Goal: Book appointment/travel/reservation

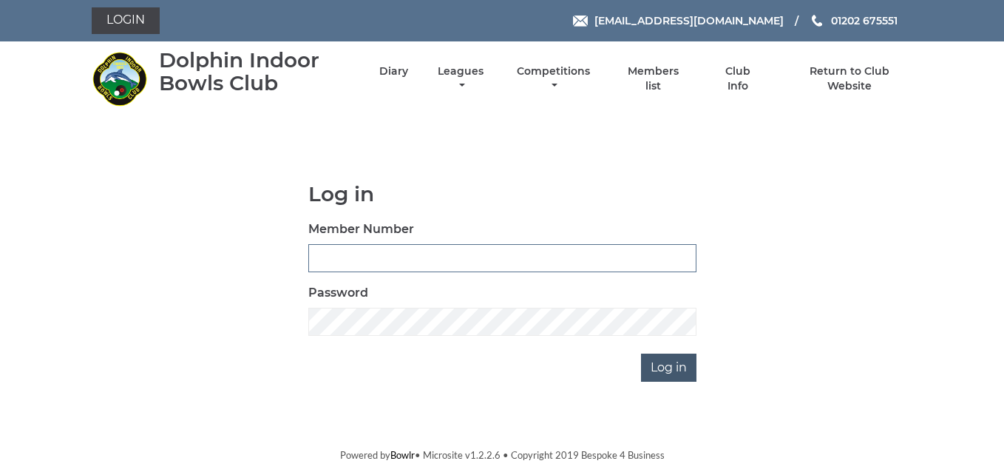
type input "3783"
click at [661, 373] on input "Log in" at bounding box center [668, 367] width 55 height 28
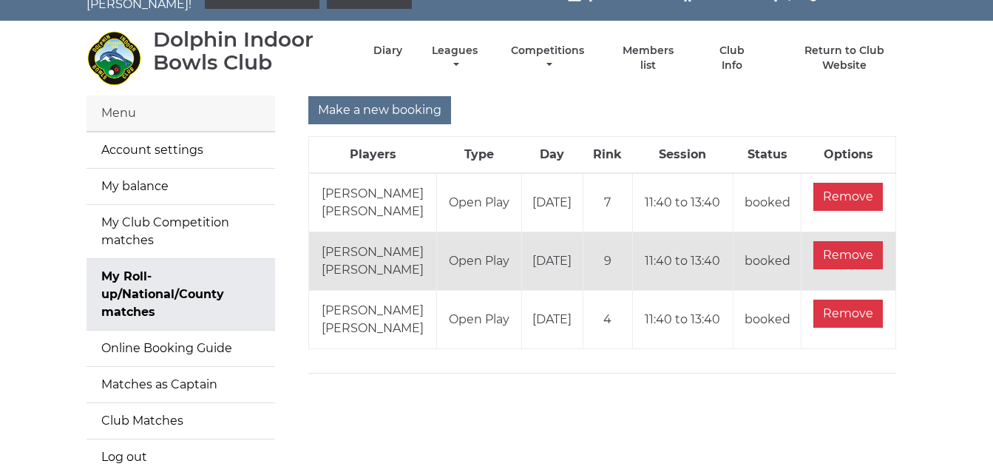
scroll to position [59, 0]
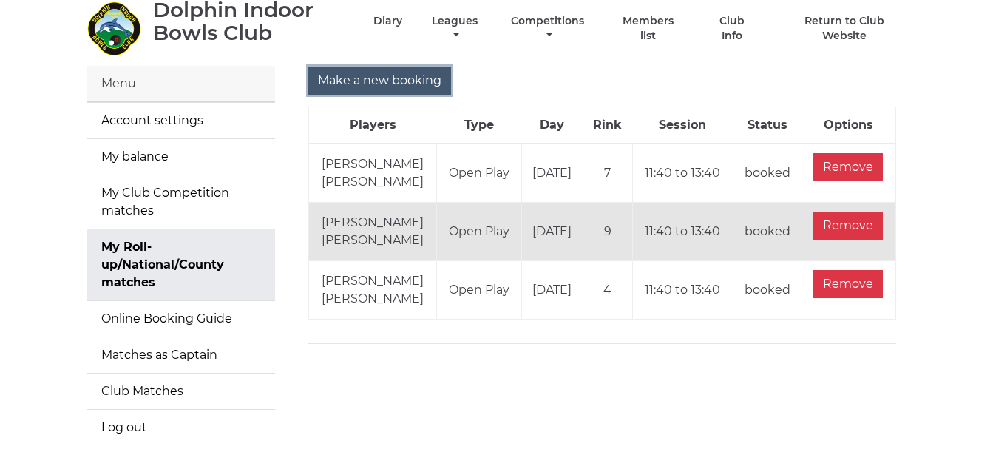
click at [393, 73] on input "Make a new booking" at bounding box center [379, 81] width 143 height 28
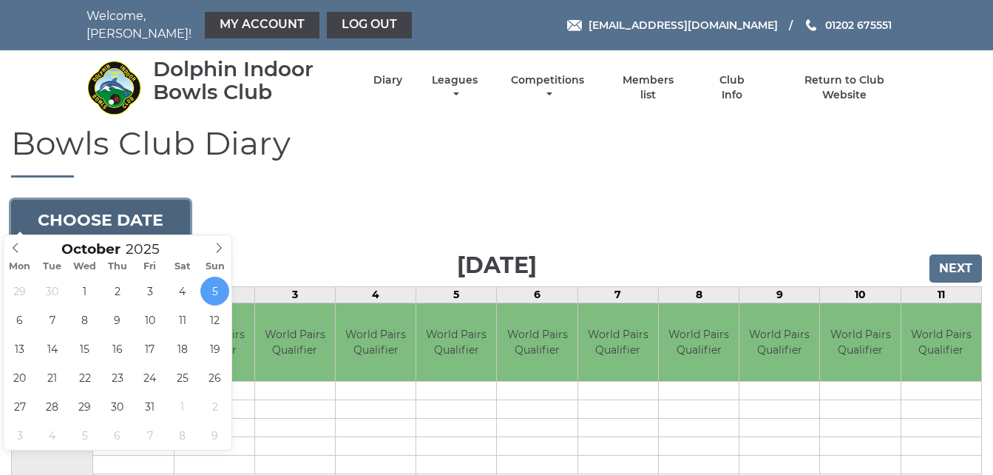
click at [161, 209] on button "Choose date" at bounding box center [100, 220] width 179 height 40
type input "[DATE]"
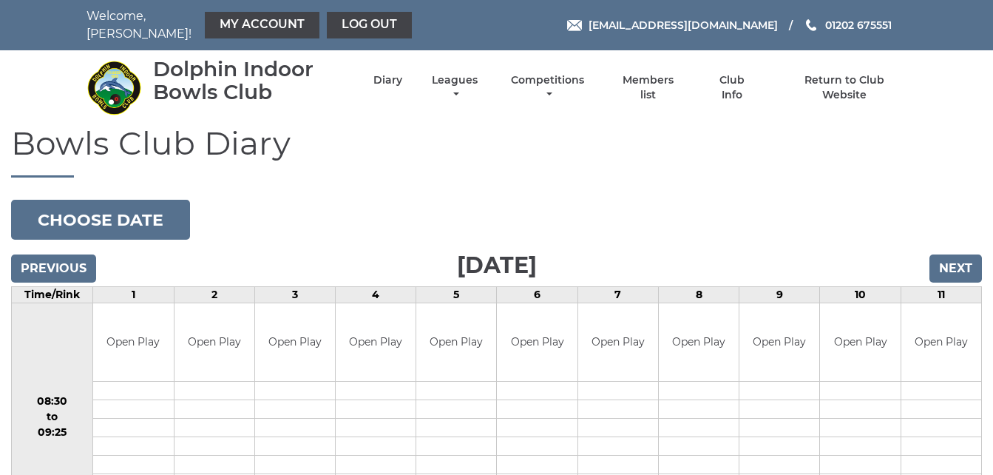
click at [425, 169] on h1 "Bowls Club Diary" at bounding box center [496, 151] width 971 height 53
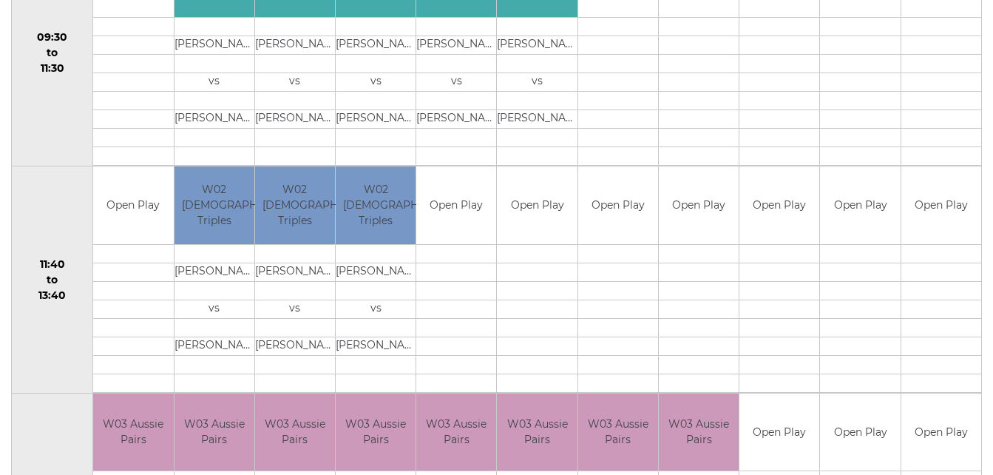
scroll to position [592, 0]
